Goal: Task Accomplishment & Management: Use online tool/utility

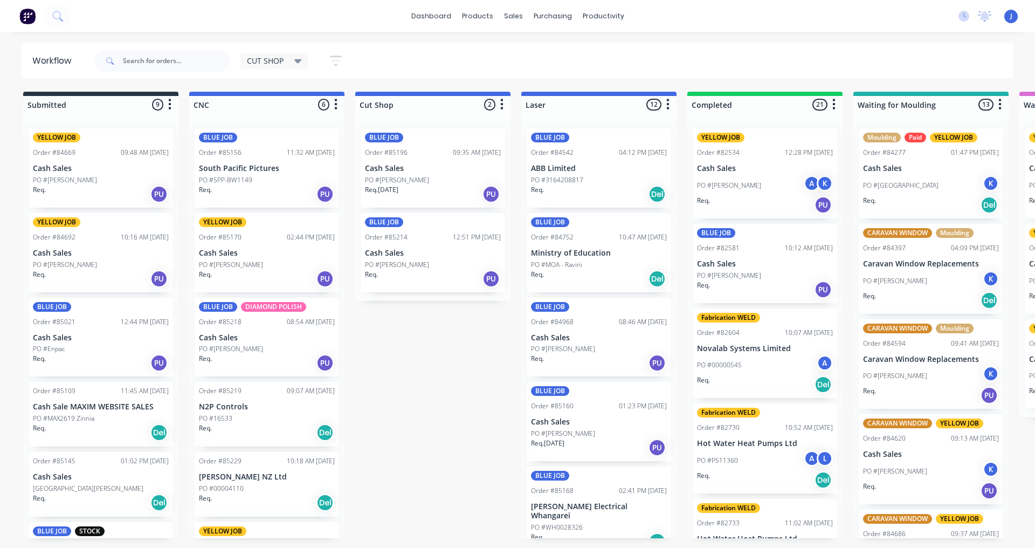
click at [145, 74] on div at bounding box center [162, 61] width 135 height 32
click at [146, 70] on input "text" at bounding box center [176, 61] width 107 height 22
click at [629, 185] on div "Req. Del" at bounding box center [599, 194] width 136 height 18
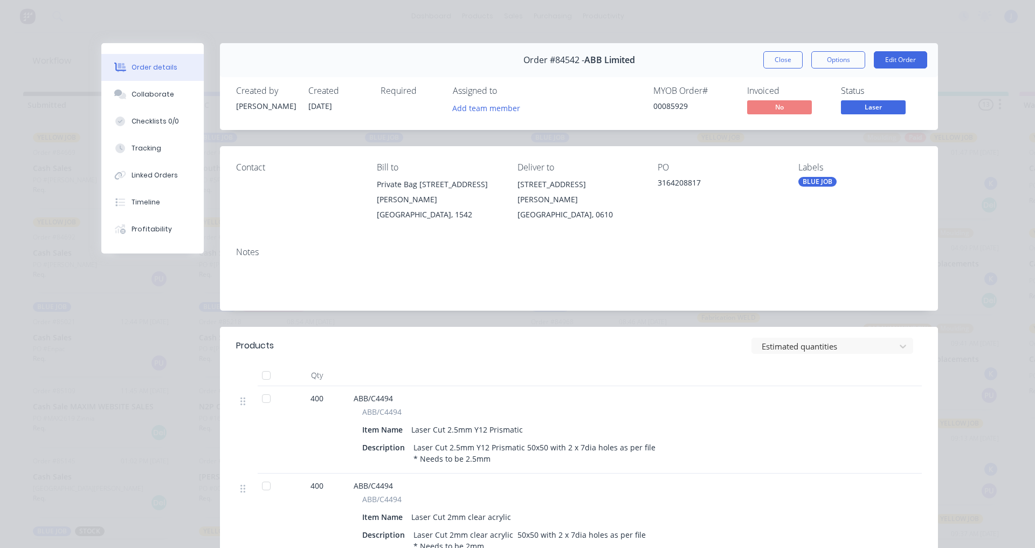
scroll to position [54, 0]
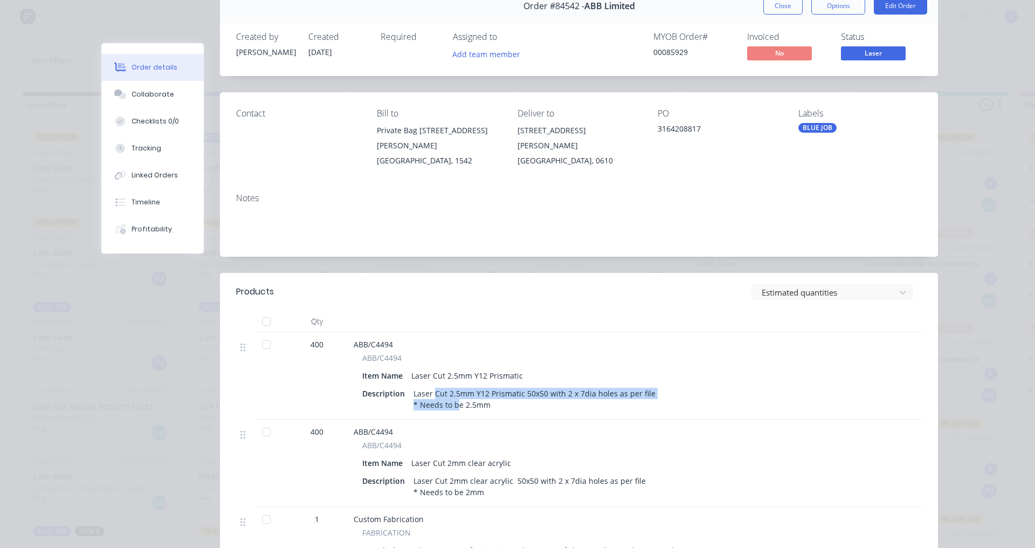
drag, startPoint x: 430, startPoint y: 385, endPoint x: 453, endPoint y: 395, distance: 25.6
click at [453, 395] on div "Laser Cut 2.5mm Y12 Prismatic 50x50 with 2 x 7dia holes as per file * Needs to …" at bounding box center [534, 398] width 251 height 27
click at [474, 397] on div "Laser Cut 2.5mm Y12 Prismatic 50x50 with 2 x 7dia holes as per file * Needs to …" at bounding box center [534, 398] width 251 height 27
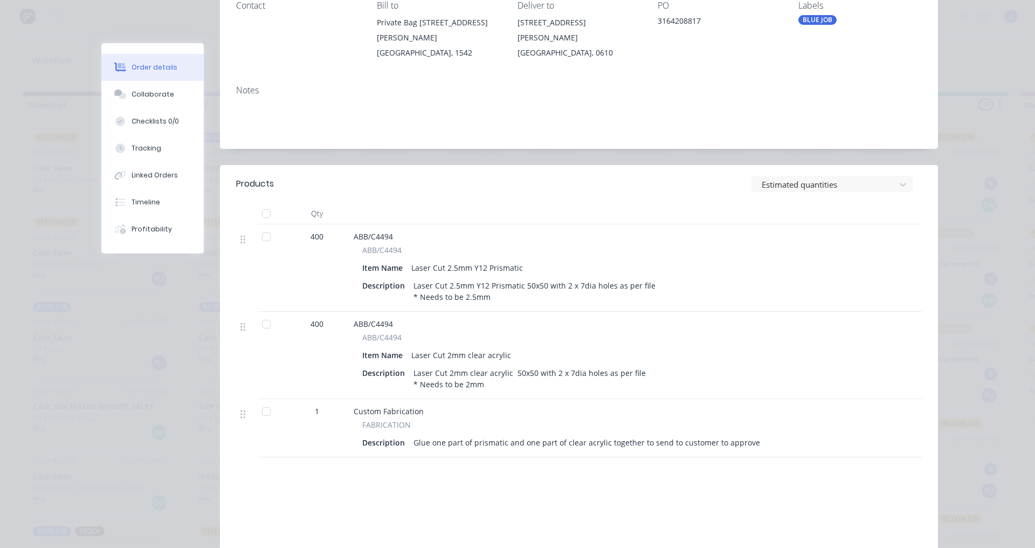
scroll to position [0, 0]
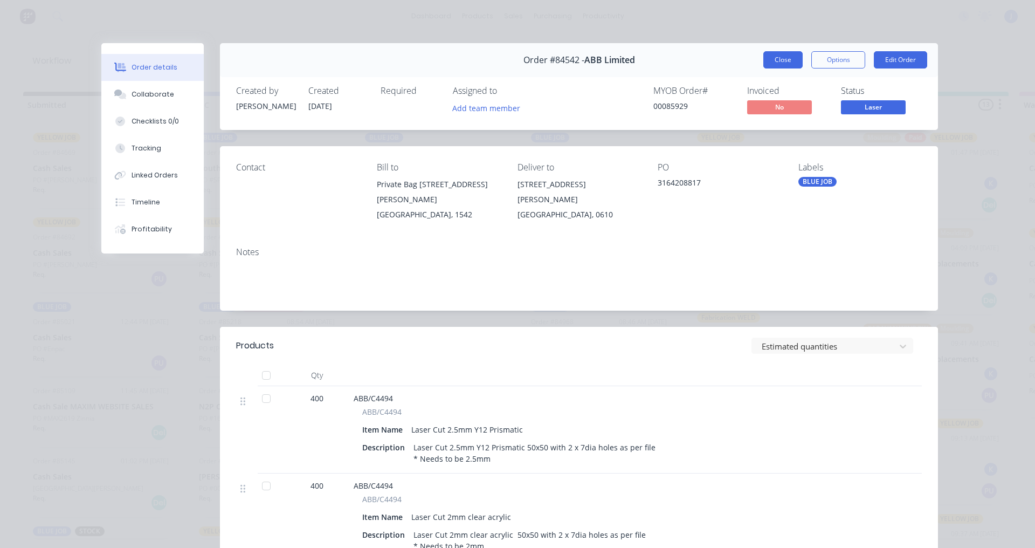
click at [776, 56] on button "Close" at bounding box center [782, 59] width 39 height 17
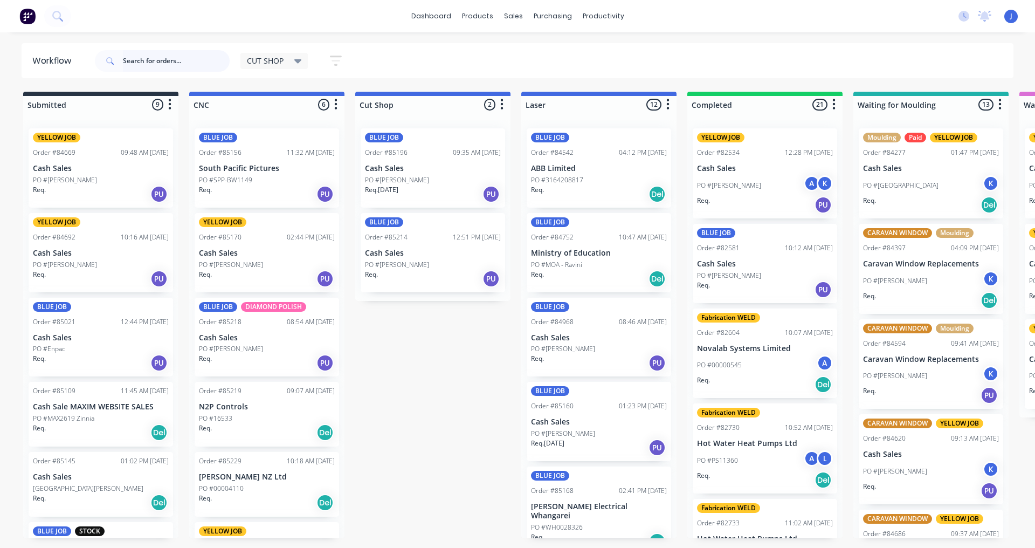
scroll to position [54, 0]
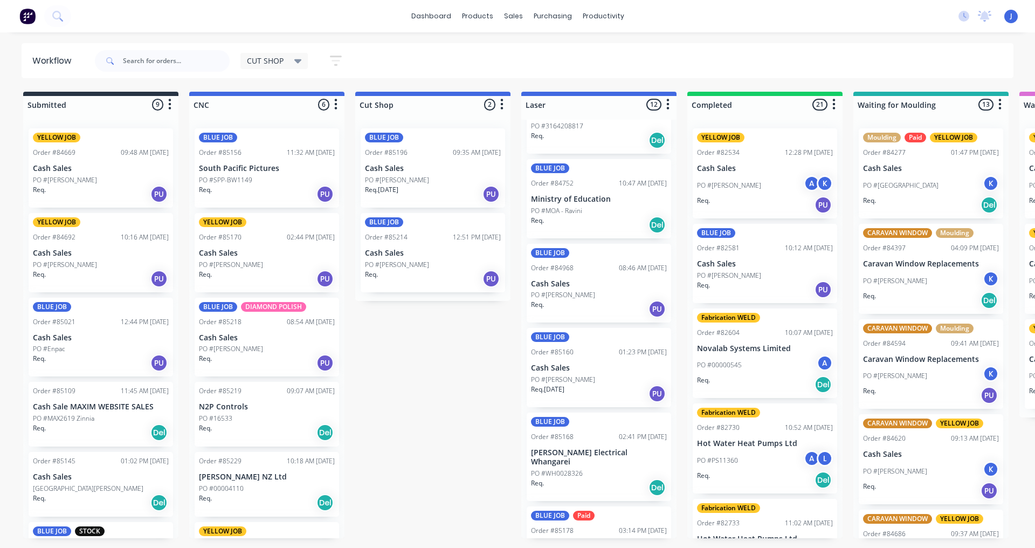
click at [601, 357] on div "Order #85160 01:23 PM [DATE]" at bounding box center [599, 352] width 136 height 10
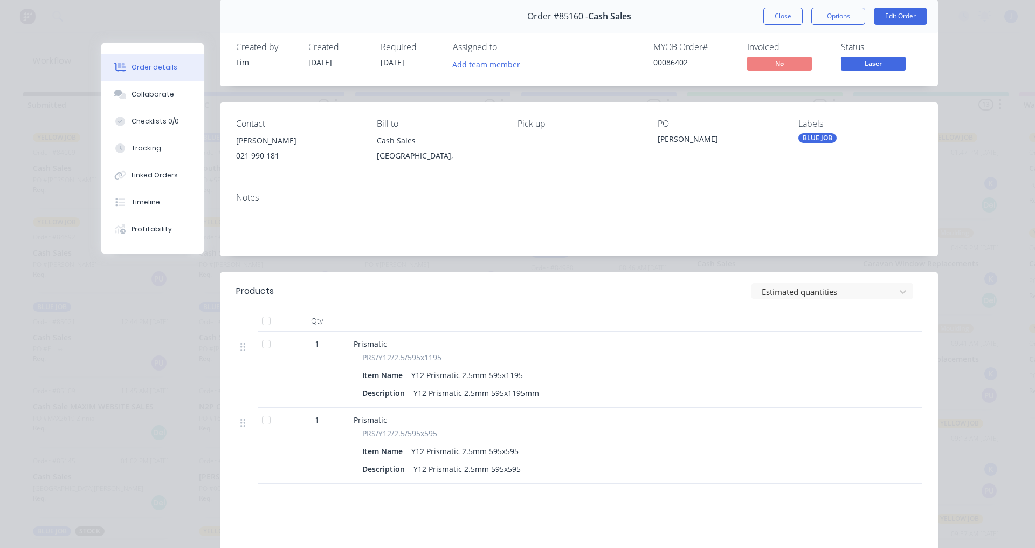
scroll to position [0, 0]
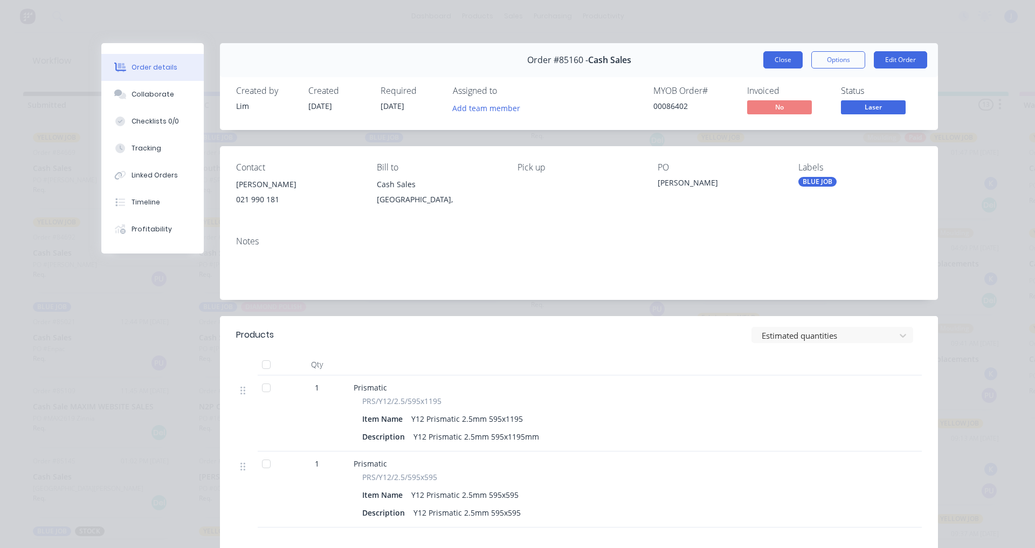
click at [793, 54] on button "Close" at bounding box center [782, 59] width 39 height 17
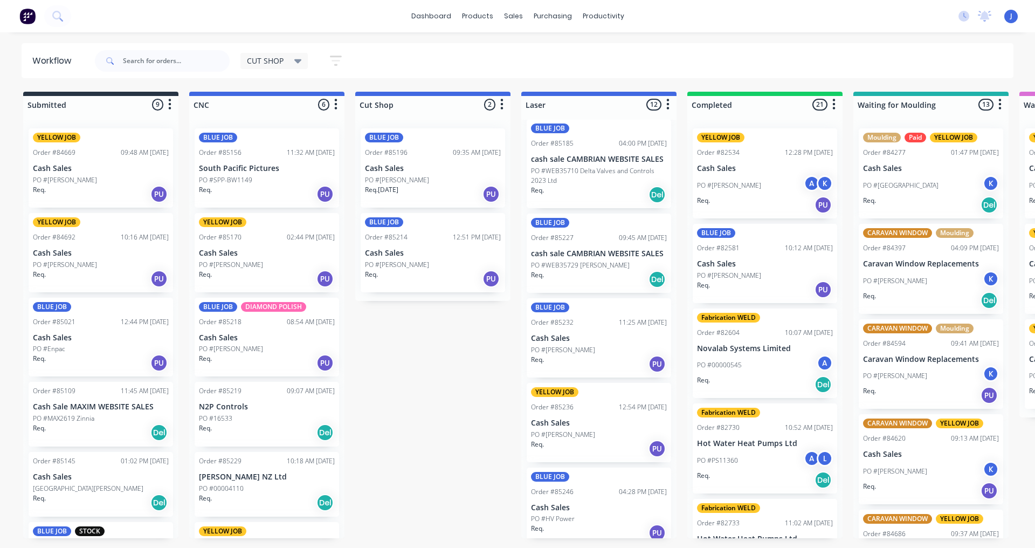
click at [91, 175] on div "PO #[PERSON_NAME]" at bounding box center [101, 180] width 136 height 10
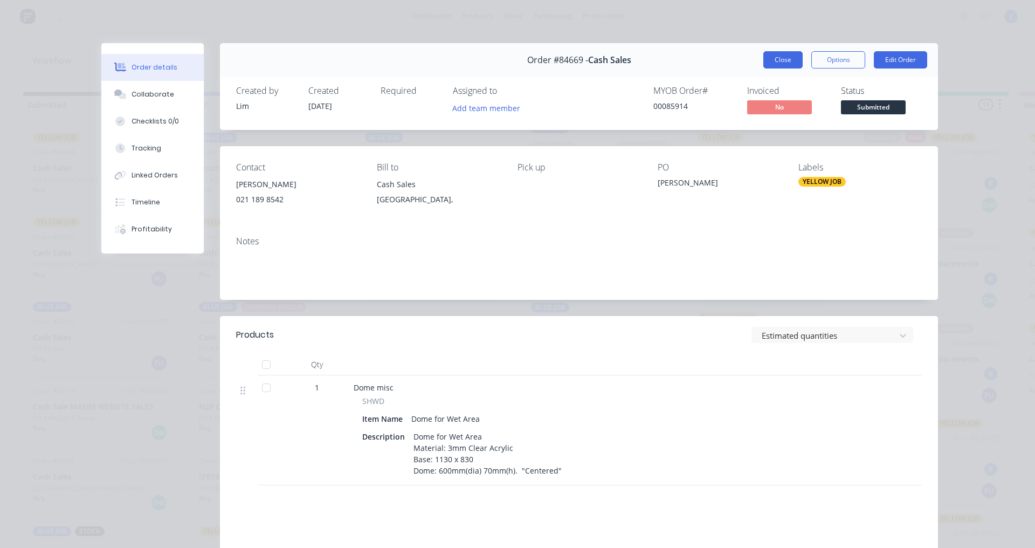
click at [779, 57] on button "Close" at bounding box center [782, 59] width 39 height 17
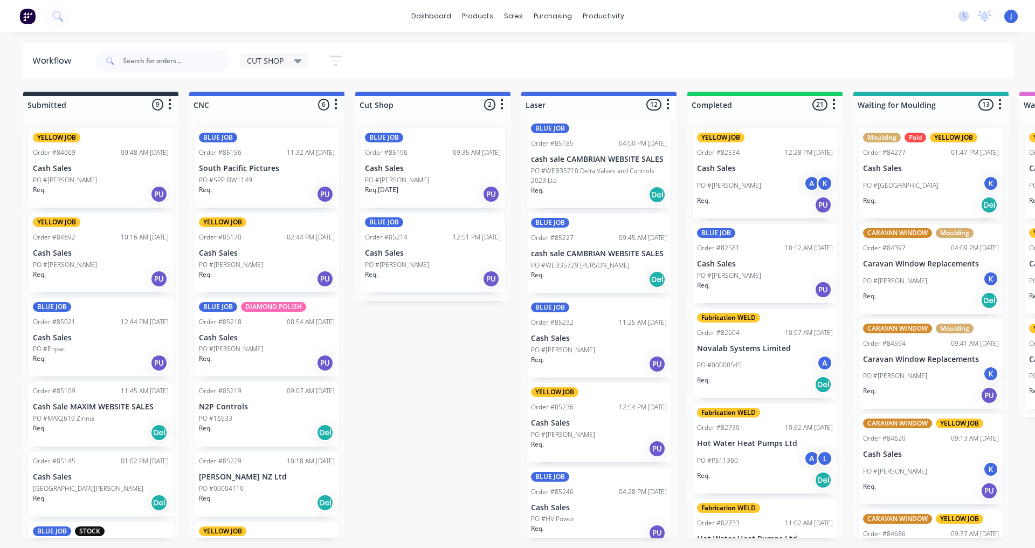
click at [117, 270] on div "Req. PU" at bounding box center [101, 279] width 136 height 18
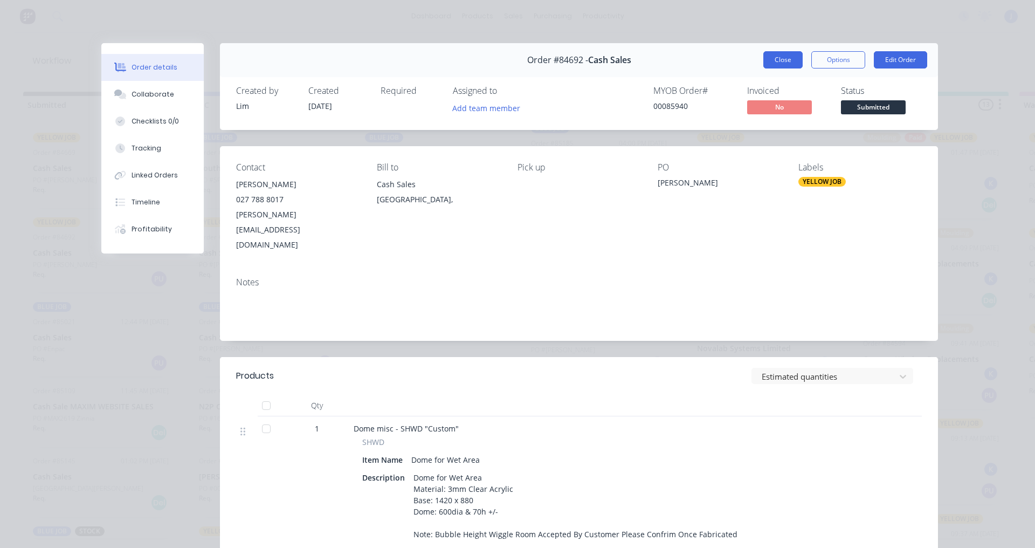
click at [772, 65] on button "Close" at bounding box center [782, 59] width 39 height 17
